Goal: Find specific page/section: Find specific page/section

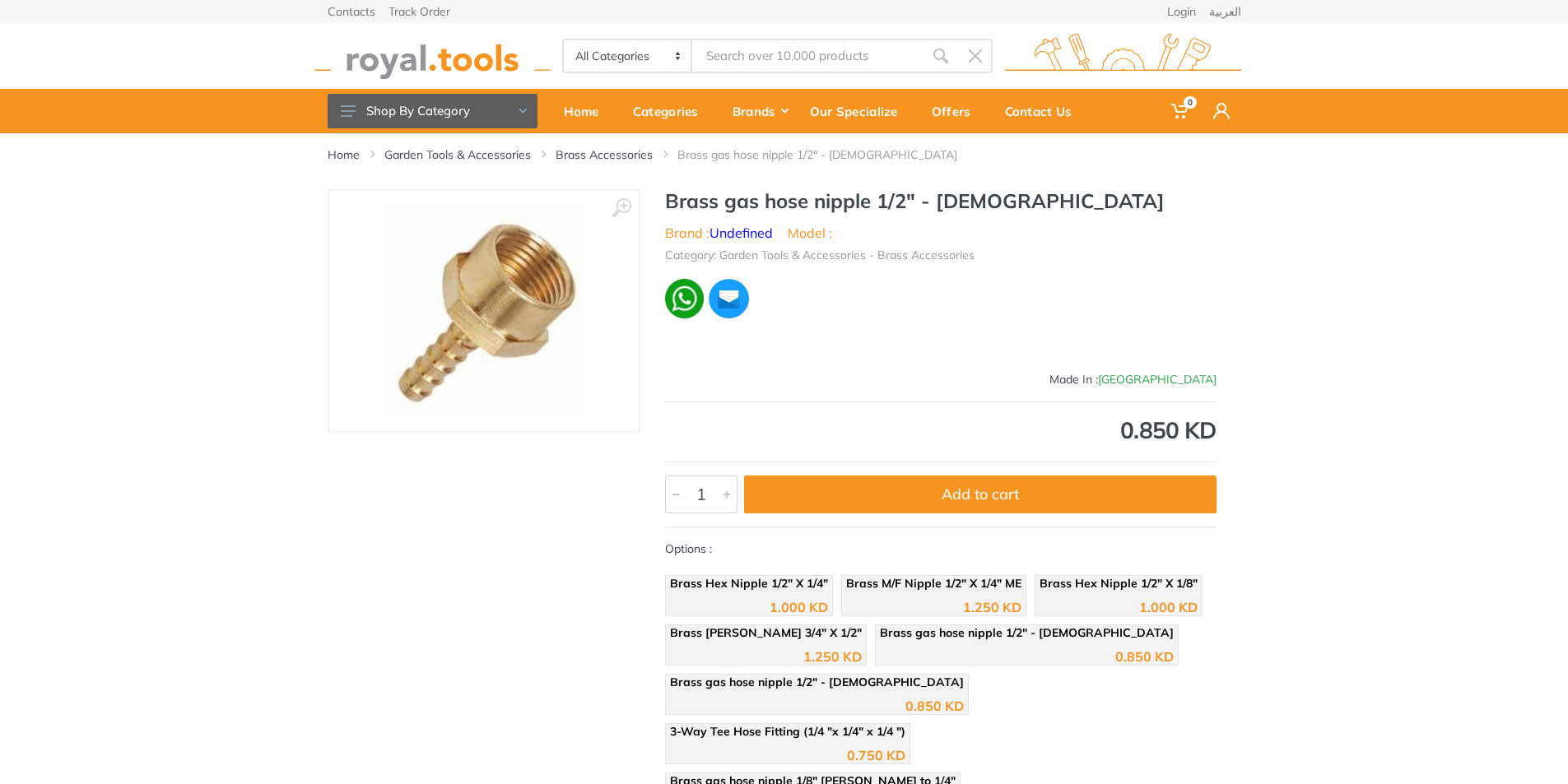
click at [628, 156] on link "Brass Accessories" at bounding box center [603, 155] width 97 height 16
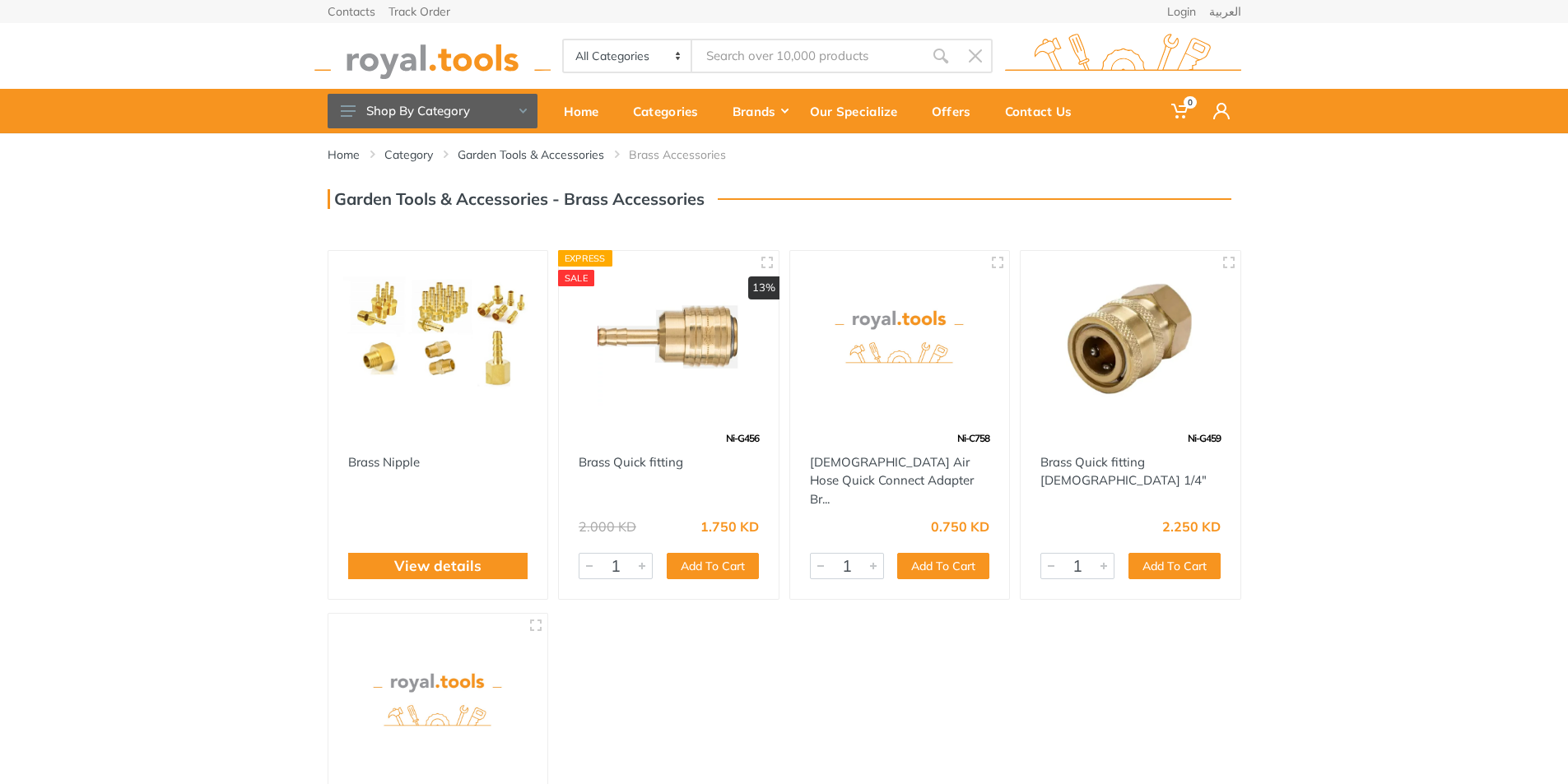
click at [405, 380] on img at bounding box center [438, 336] width 190 height 142
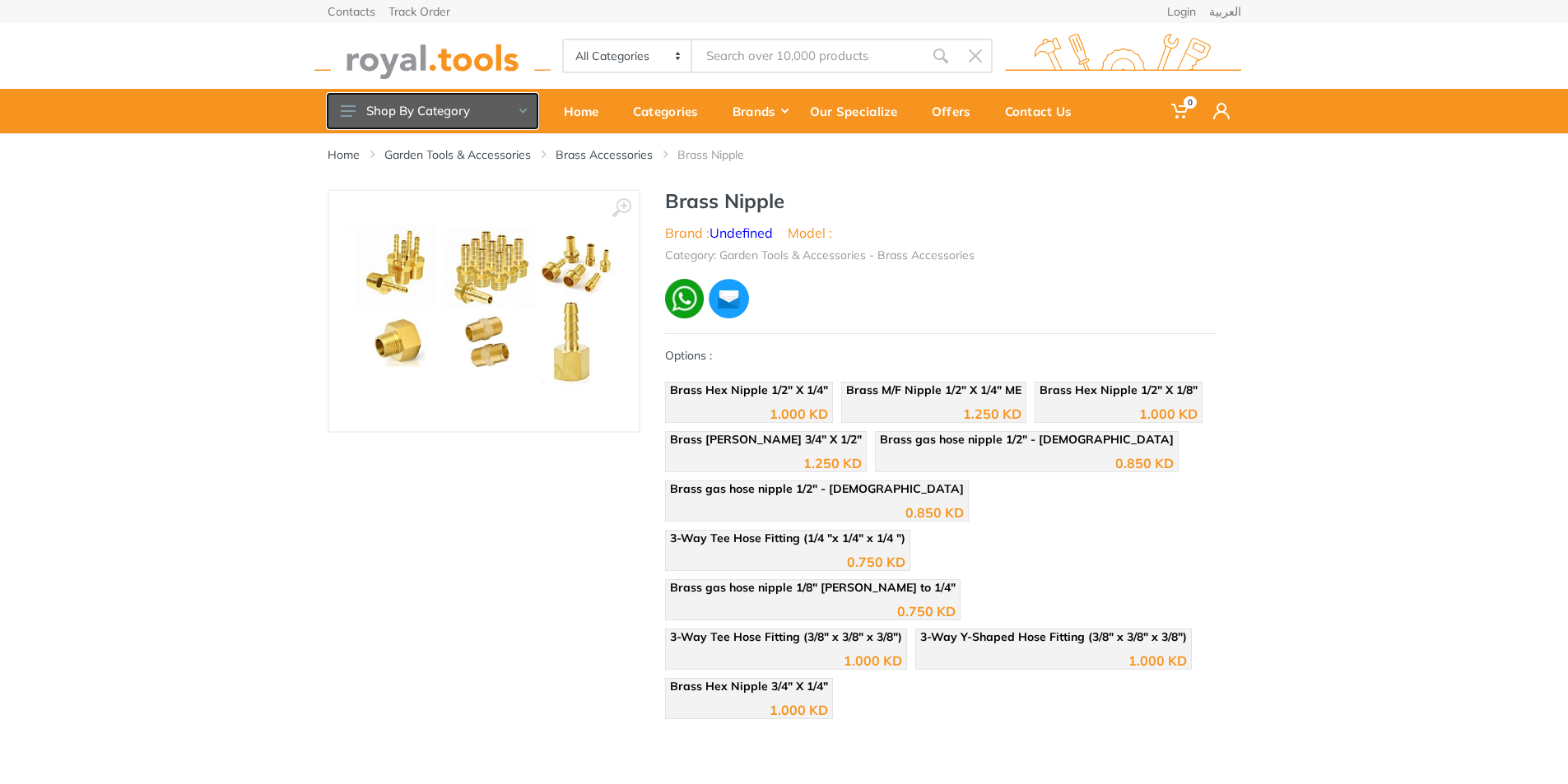
click at [346, 110] on use at bounding box center [348, 110] width 14 height 12
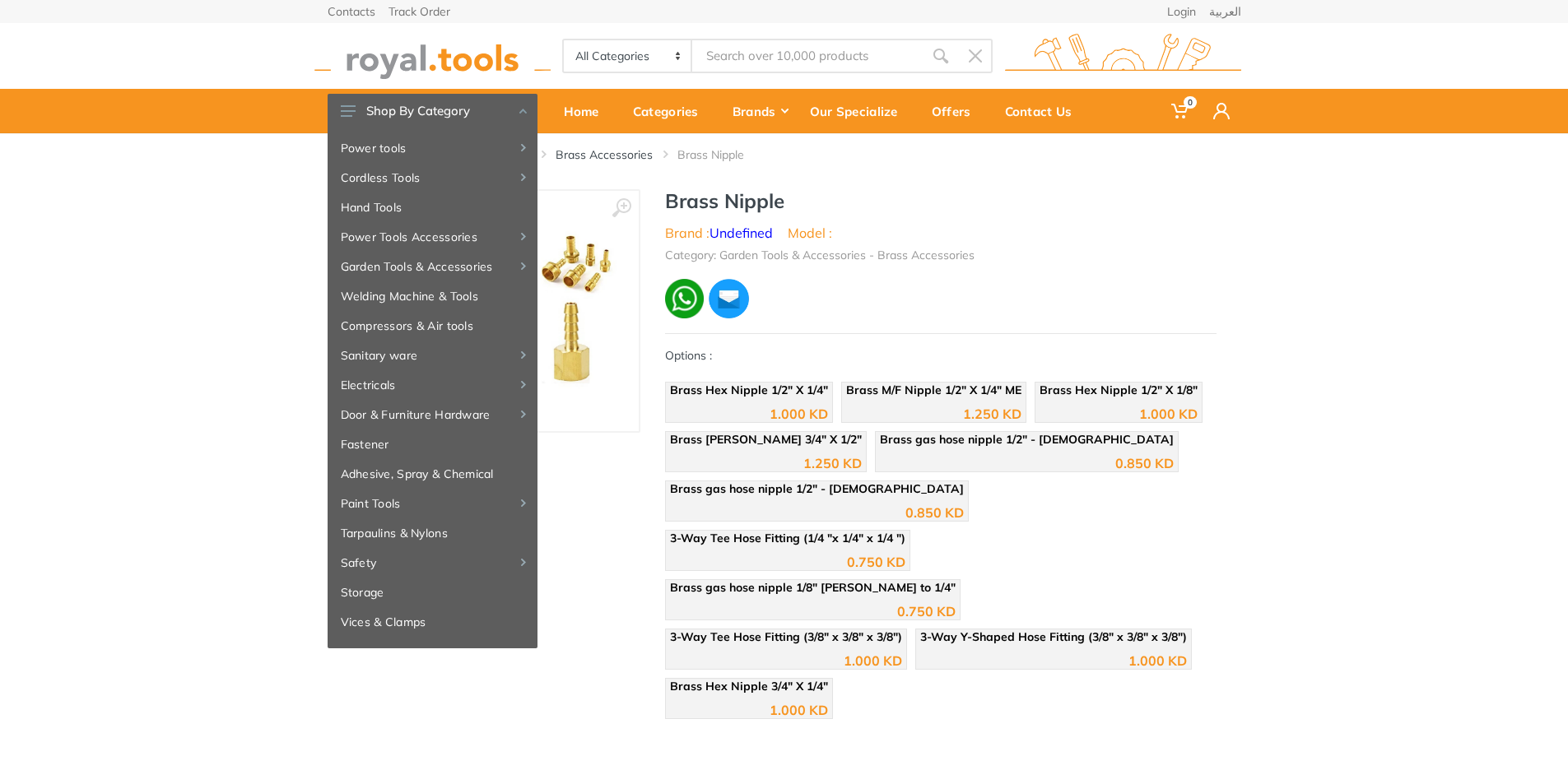
click at [180, 243] on div "‹ › Brass Nipple Brand : Undefined Model :" at bounding box center [784, 458] width 1568 height 538
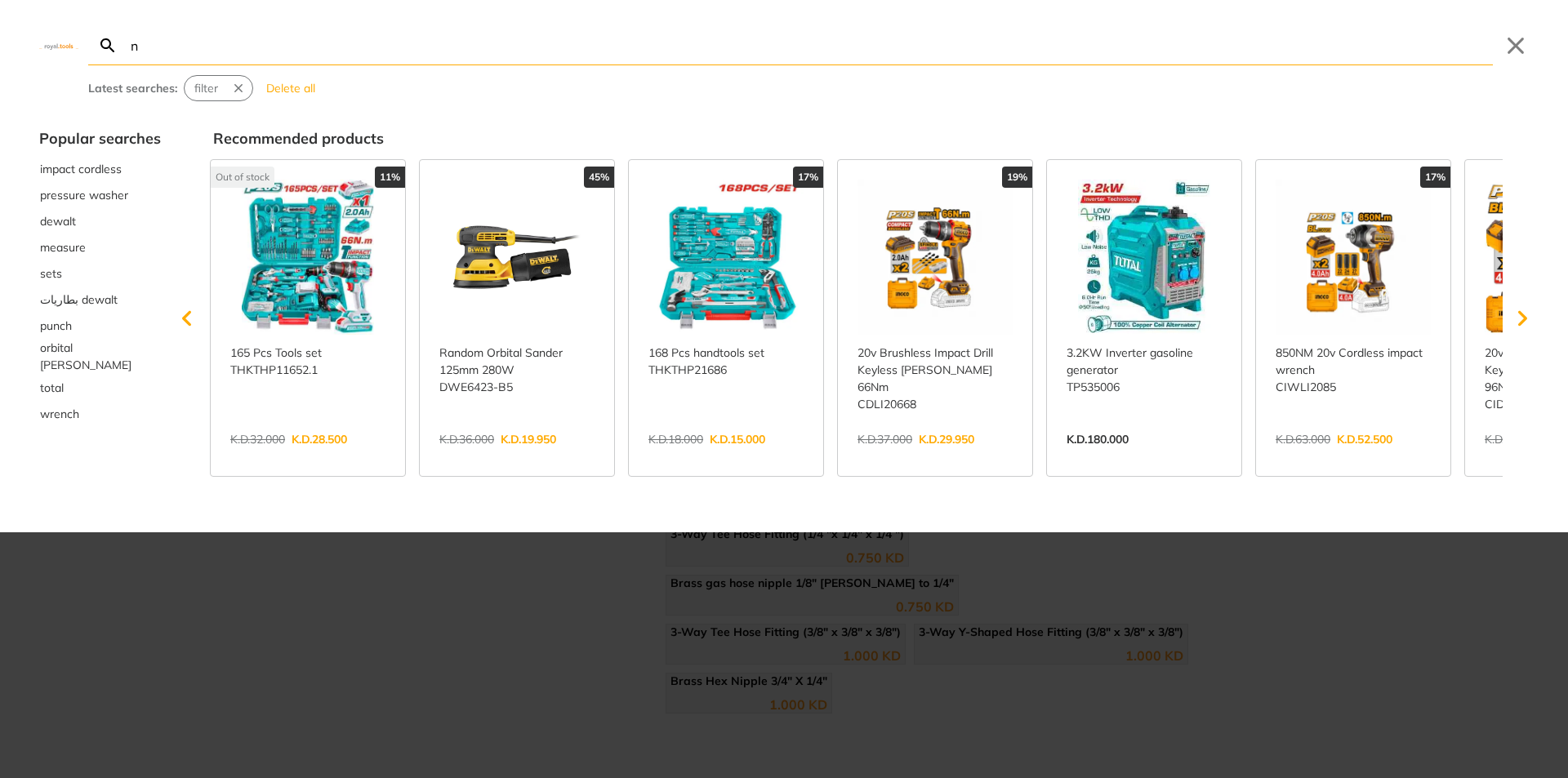
type input "n"
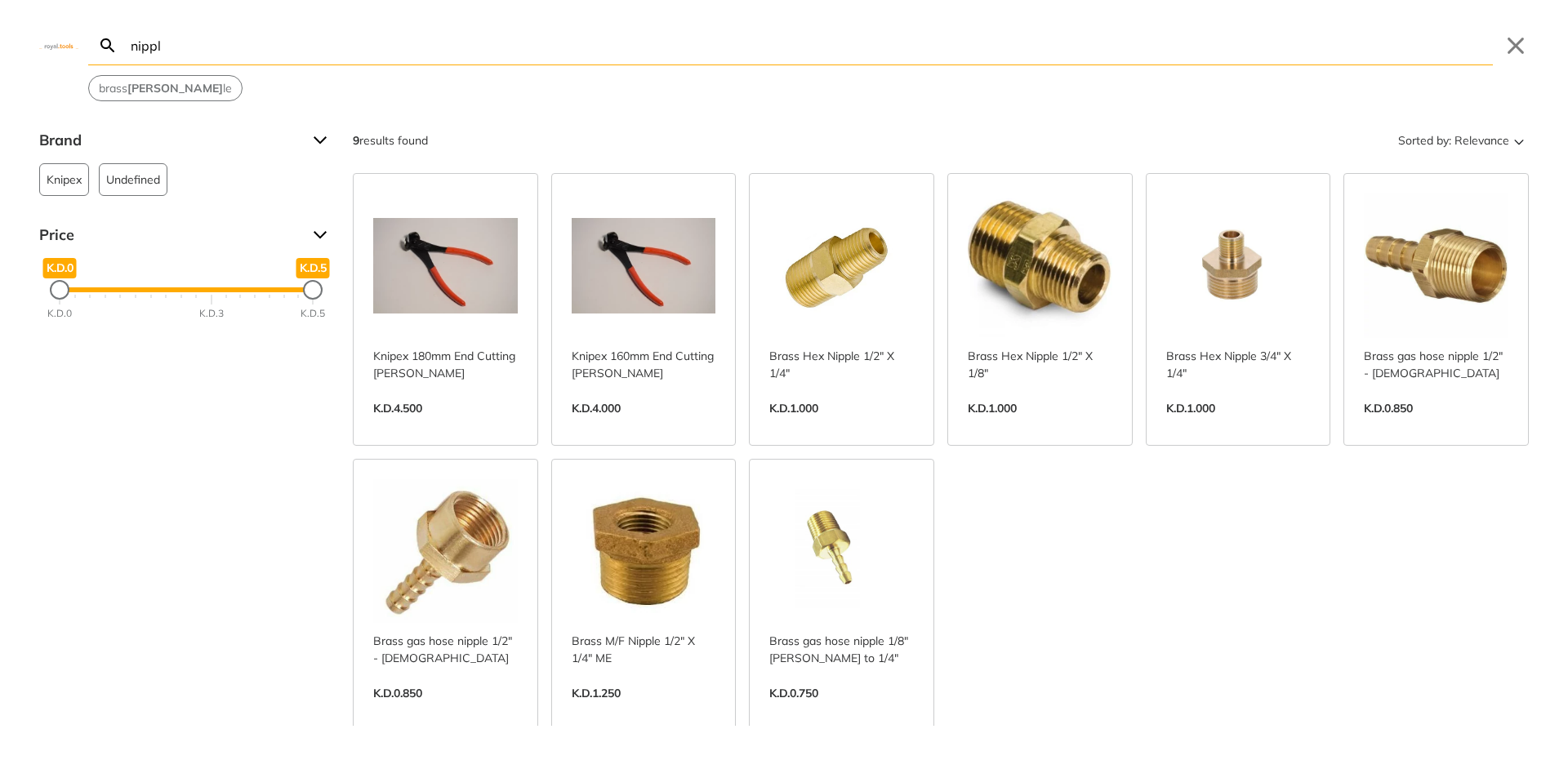
type input "nipple"
